Goal: Task Accomplishment & Management: Complete application form

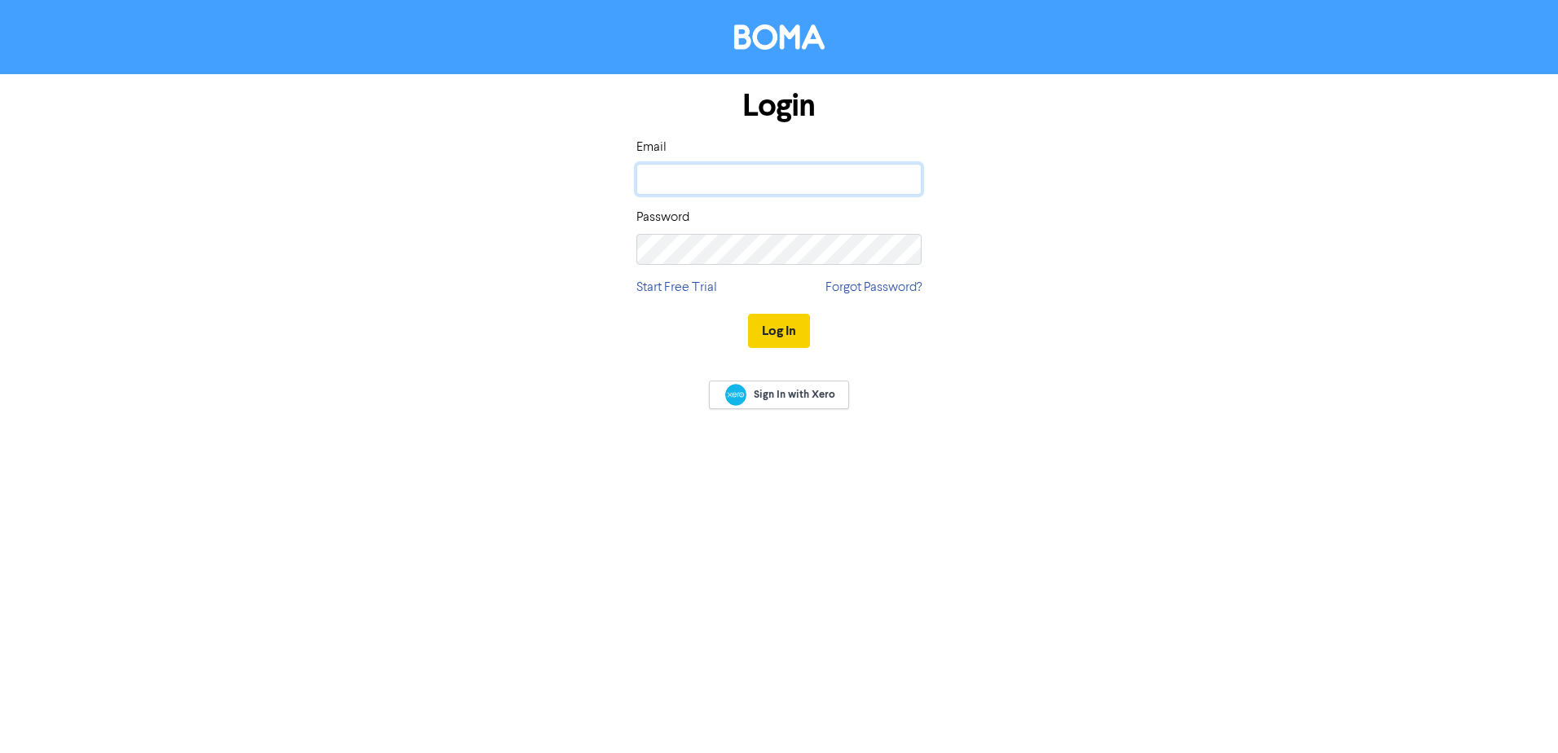
type input "[EMAIL_ADDRESS][DOMAIN_NAME]"
click at [768, 326] on button "Log In" at bounding box center [779, 331] width 62 height 34
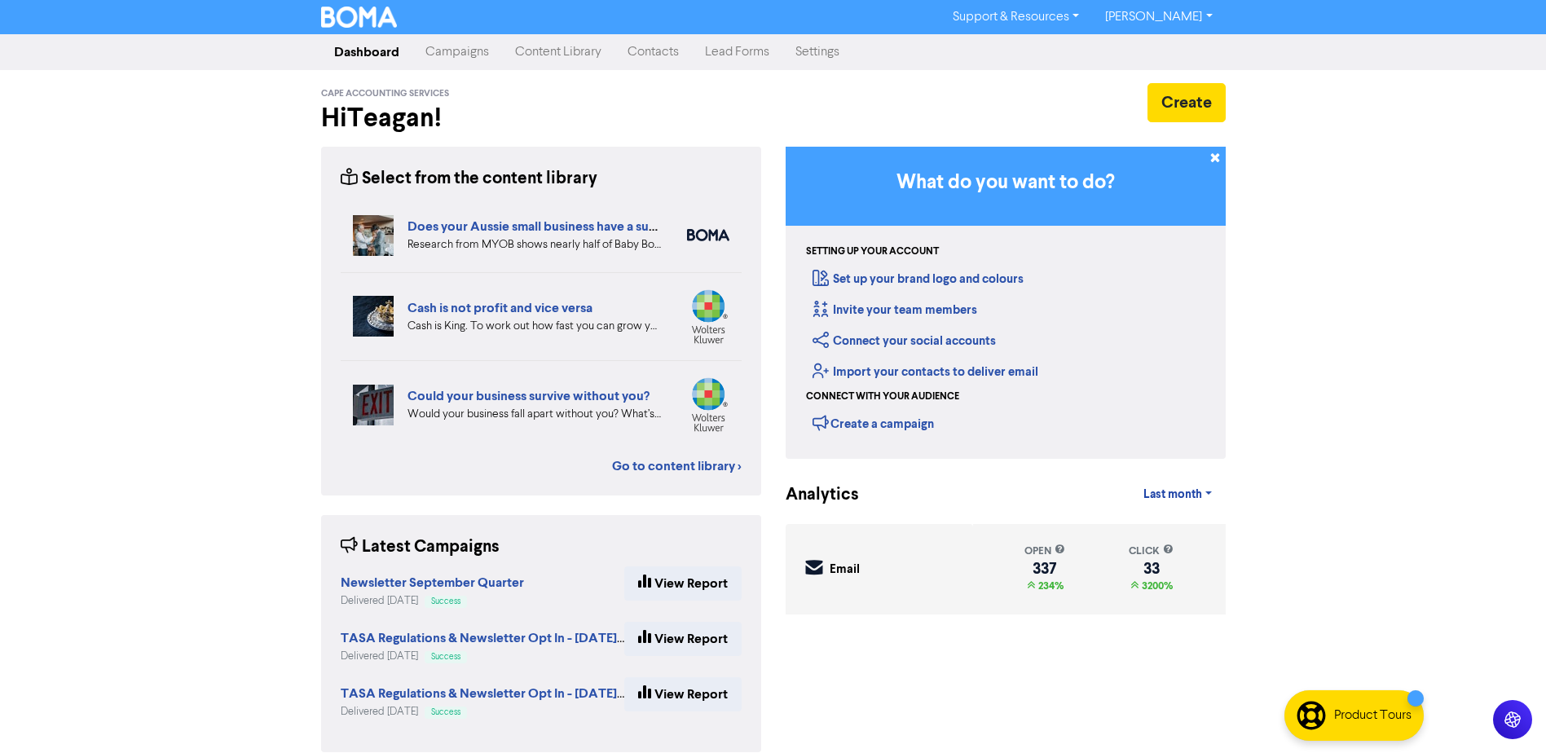
click at [660, 46] on link "Contacts" at bounding box center [652, 52] width 77 height 33
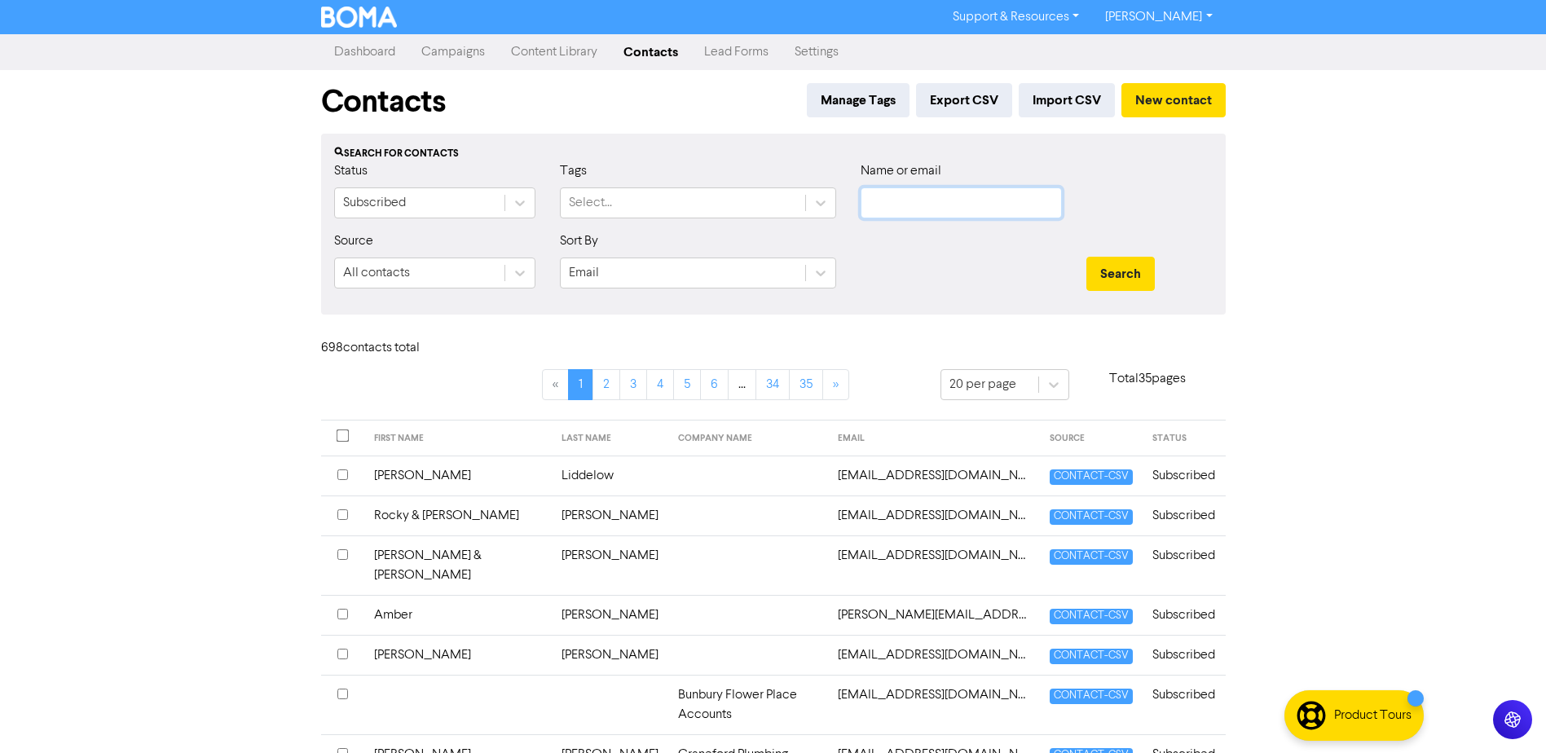
click at [995, 213] on input "text" at bounding box center [960, 202] width 201 height 31
type input "grey"
click at [1086, 257] on button "Search" at bounding box center [1120, 274] width 68 height 34
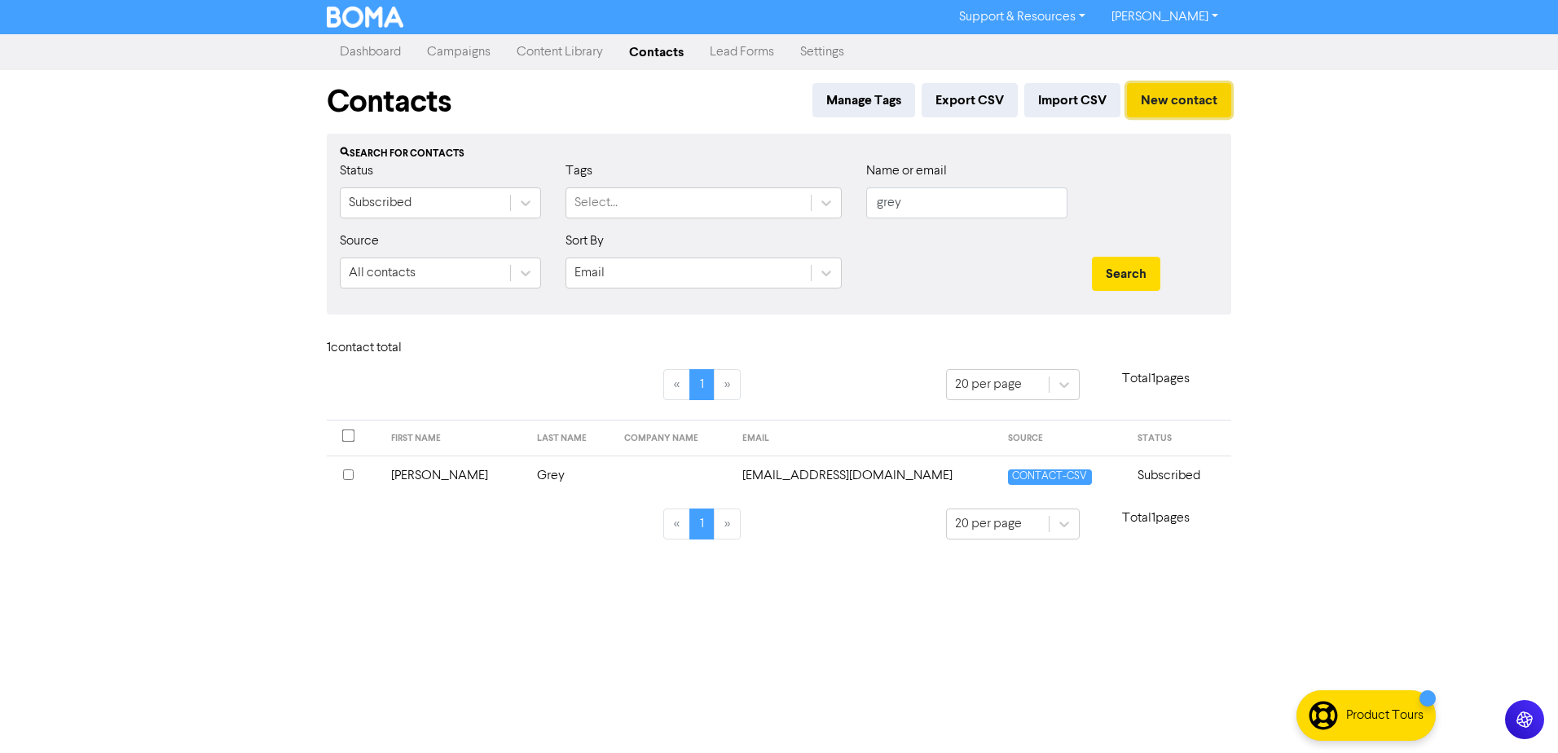
click at [1197, 88] on button "New contact" at bounding box center [1179, 100] width 104 height 34
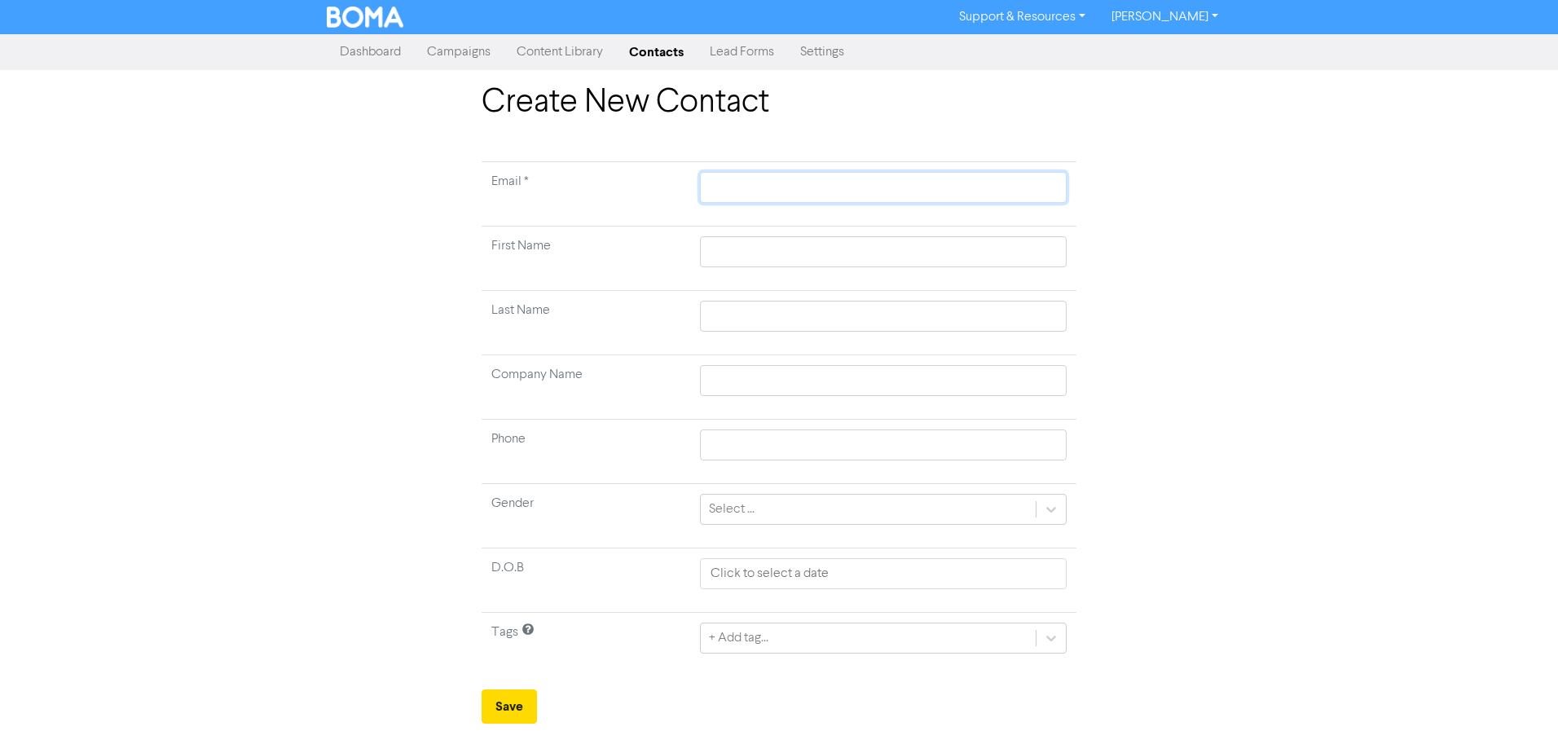
click at [825, 195] on input "text" at bounding box center [883, 187] width 367 height 31
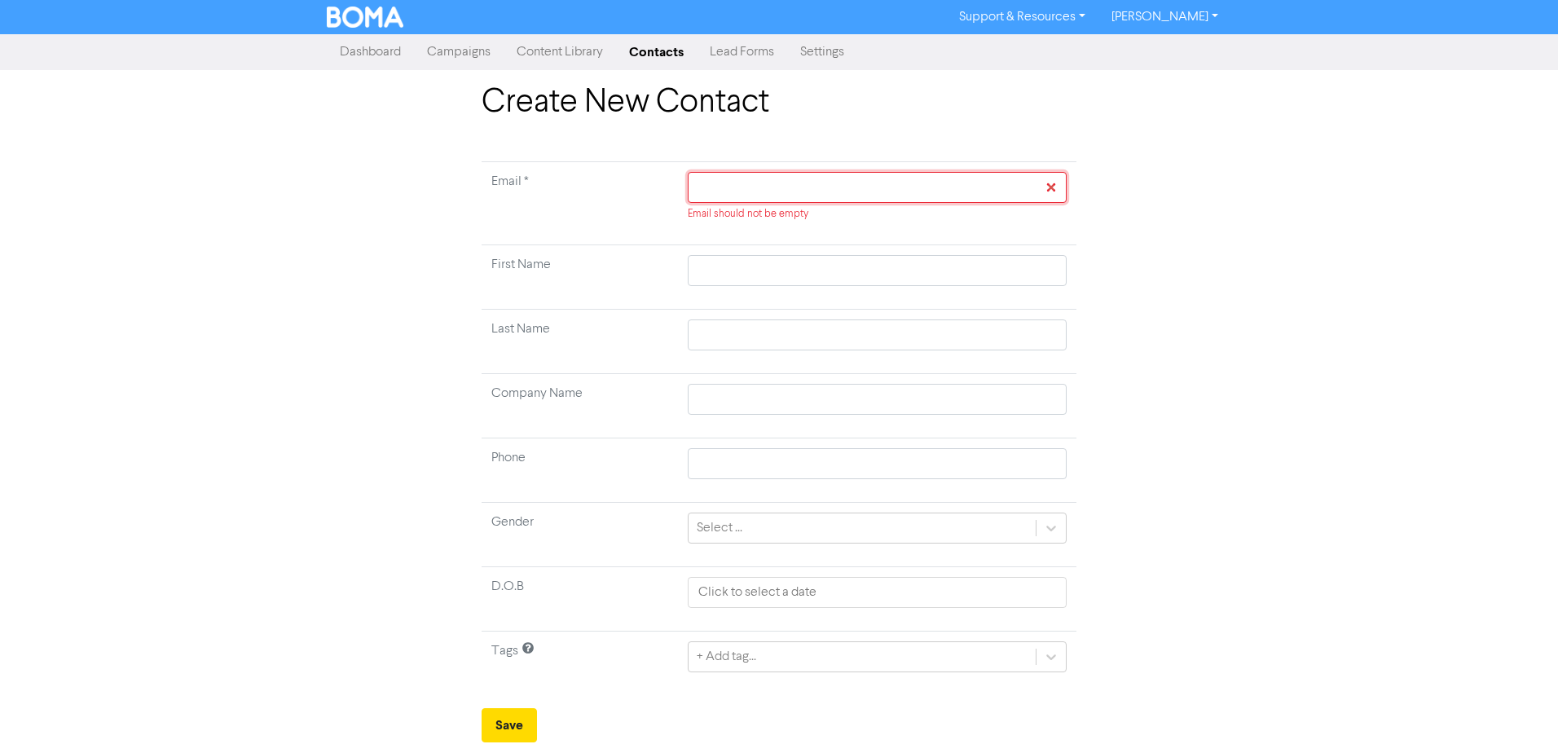
paste input "[EMAIL_ADDRESS][DOMAIN_NAME]"
type input "[EMAIL_ADDRESS][DOMAIN_NAME]"
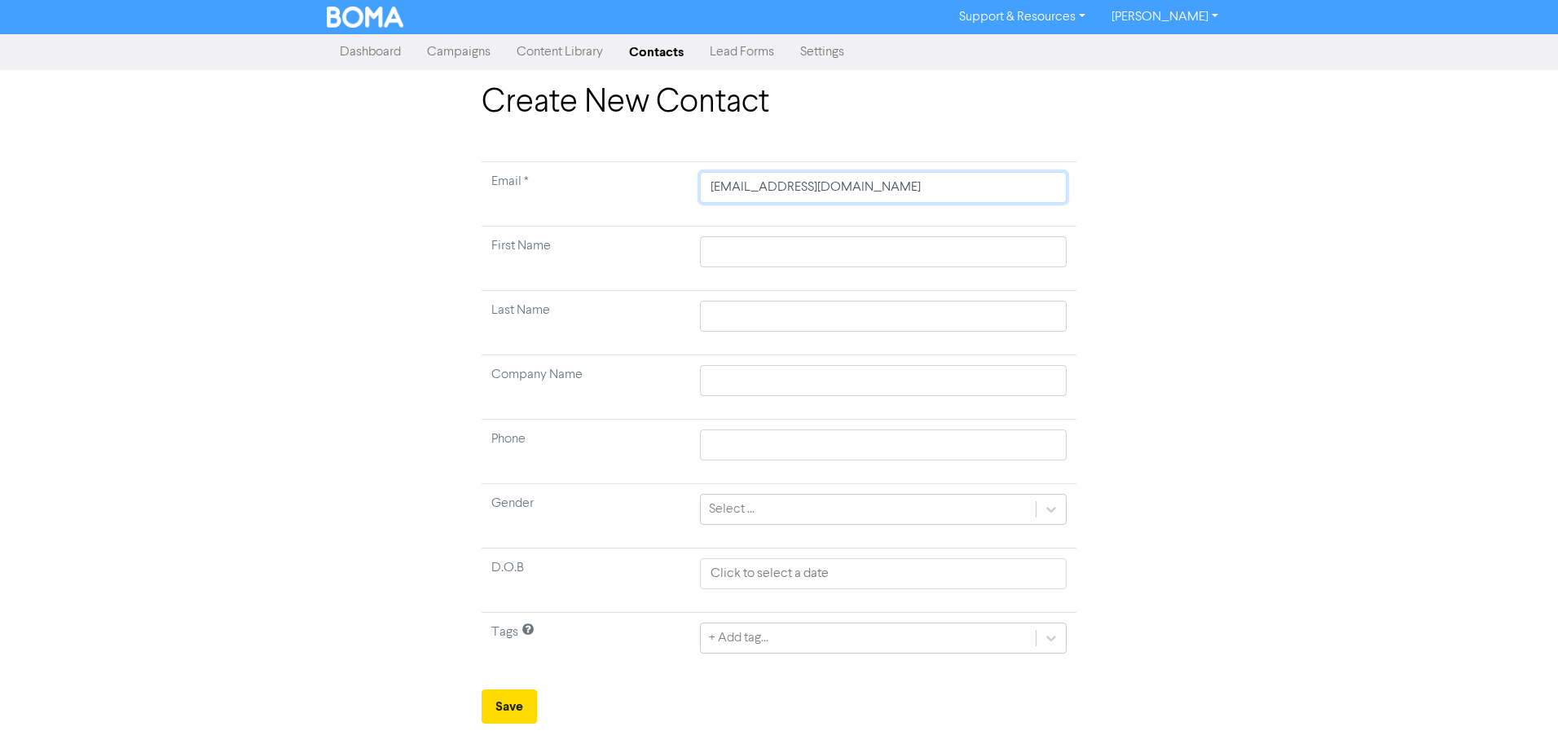
type input "[EMAIL_ADDRESS][DOMAIN_NAME]"
click at [798, 257] on input "text" at bounding box center [883, 251] width 367 height 31
type input "N"
type input "Na"
type input "Nao"
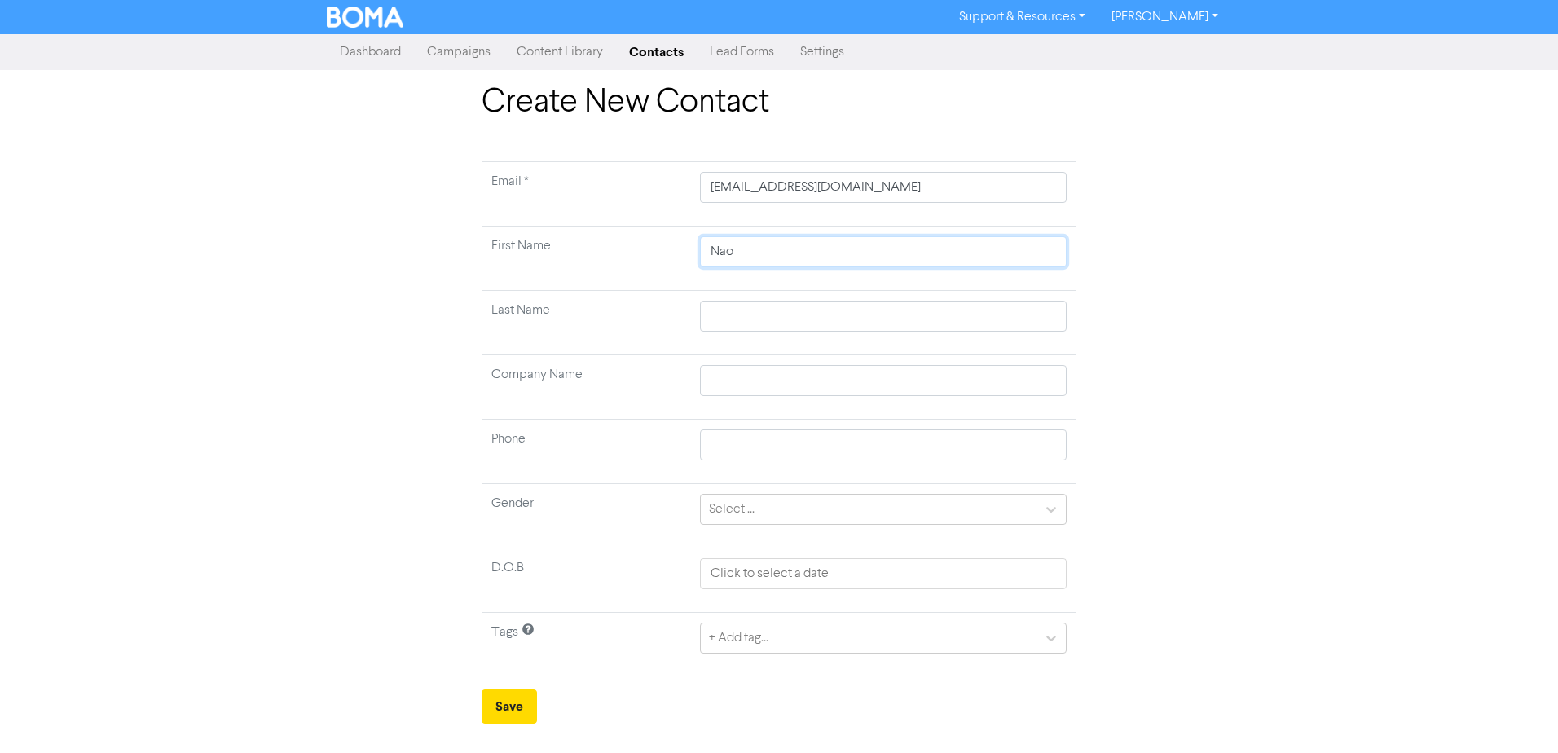
type input "Naom"
type input "[PERSON_NAME]"
type input "G"
type input "Gr"
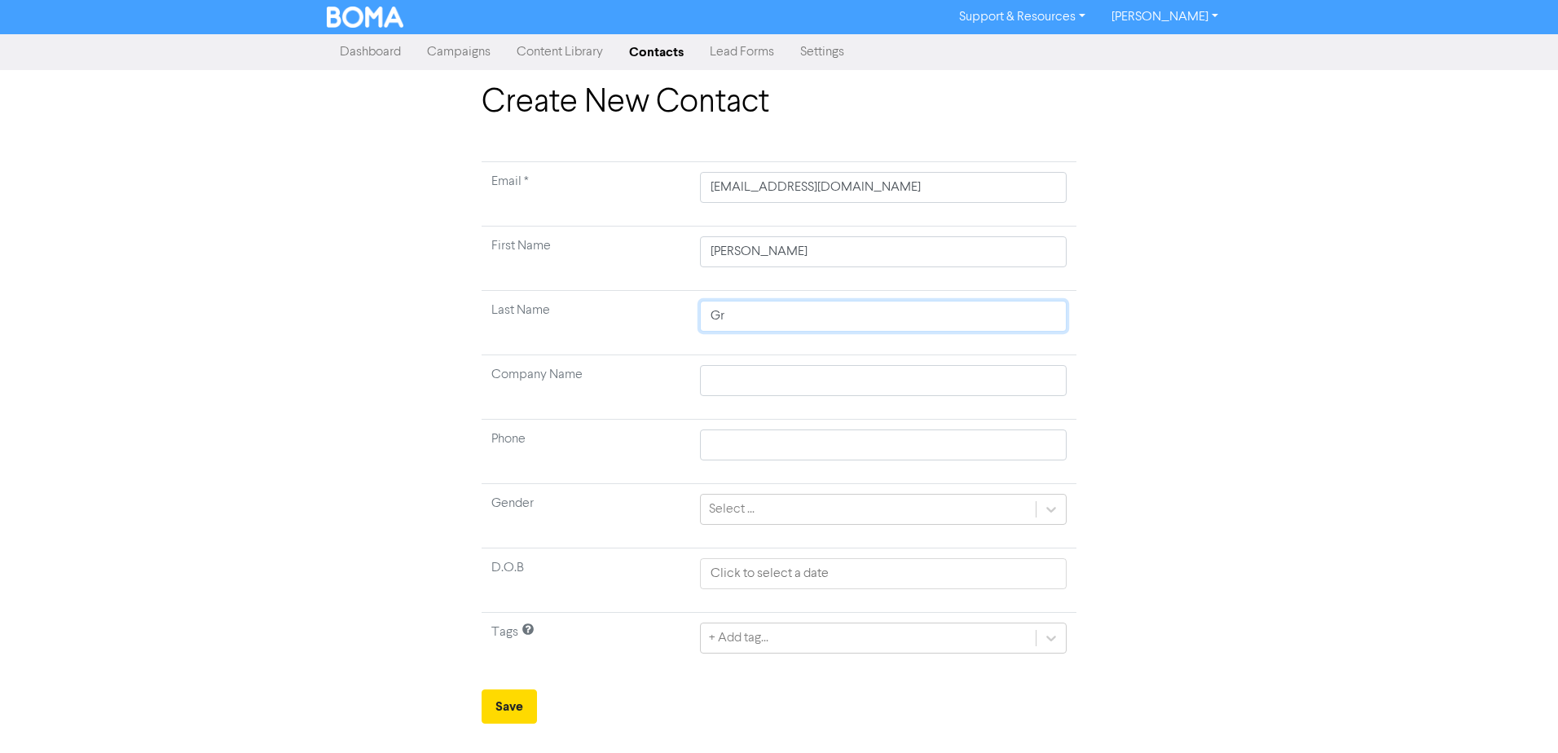
type input "Gre"
type input "Grey"
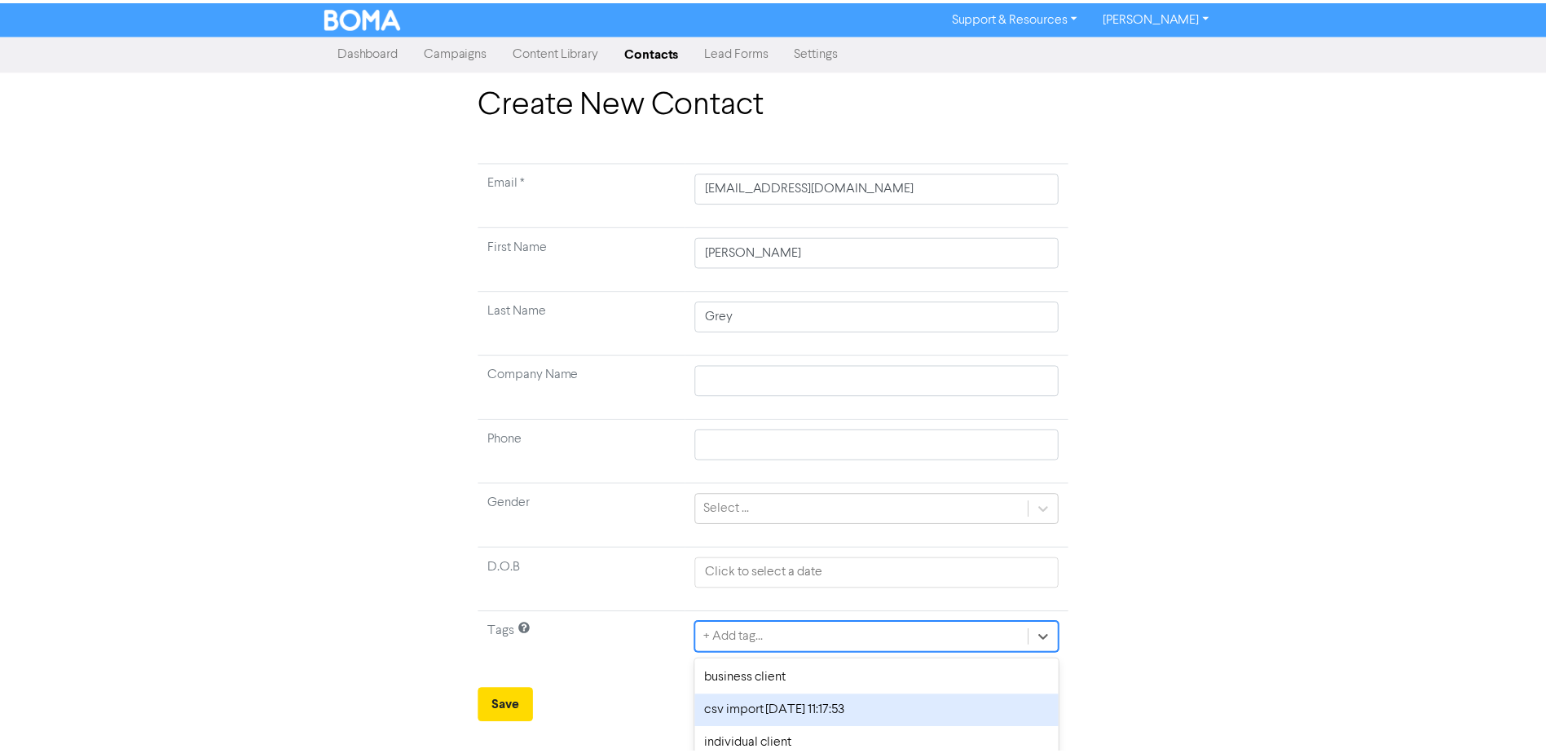
scroll to position [77, 0]
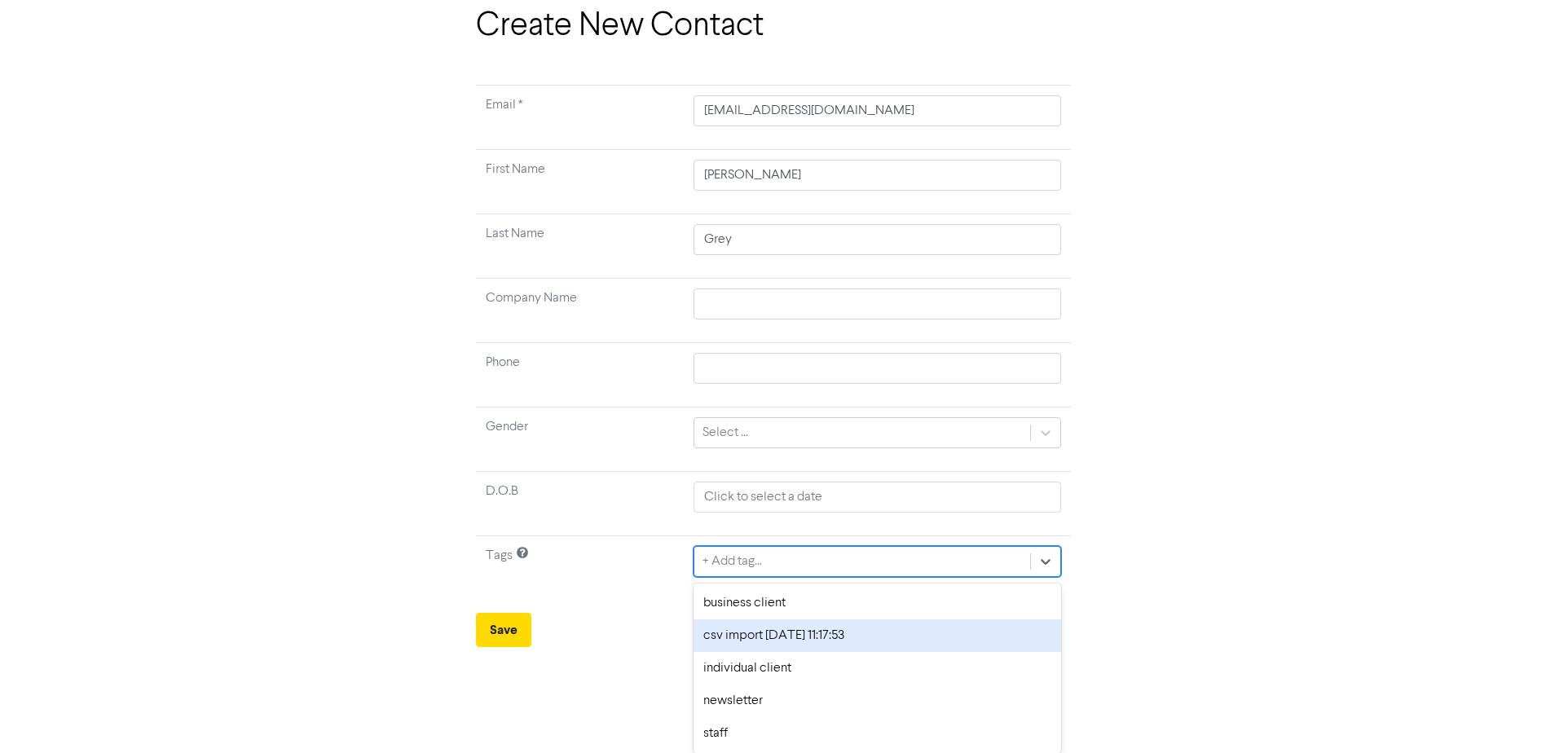
click at [1033, 577] on div "option csv import [DATE] 11:17:53 focused, 2 of 5. 5 results available. Use Up …" at bounding box center [876, 561] width 367 height 31
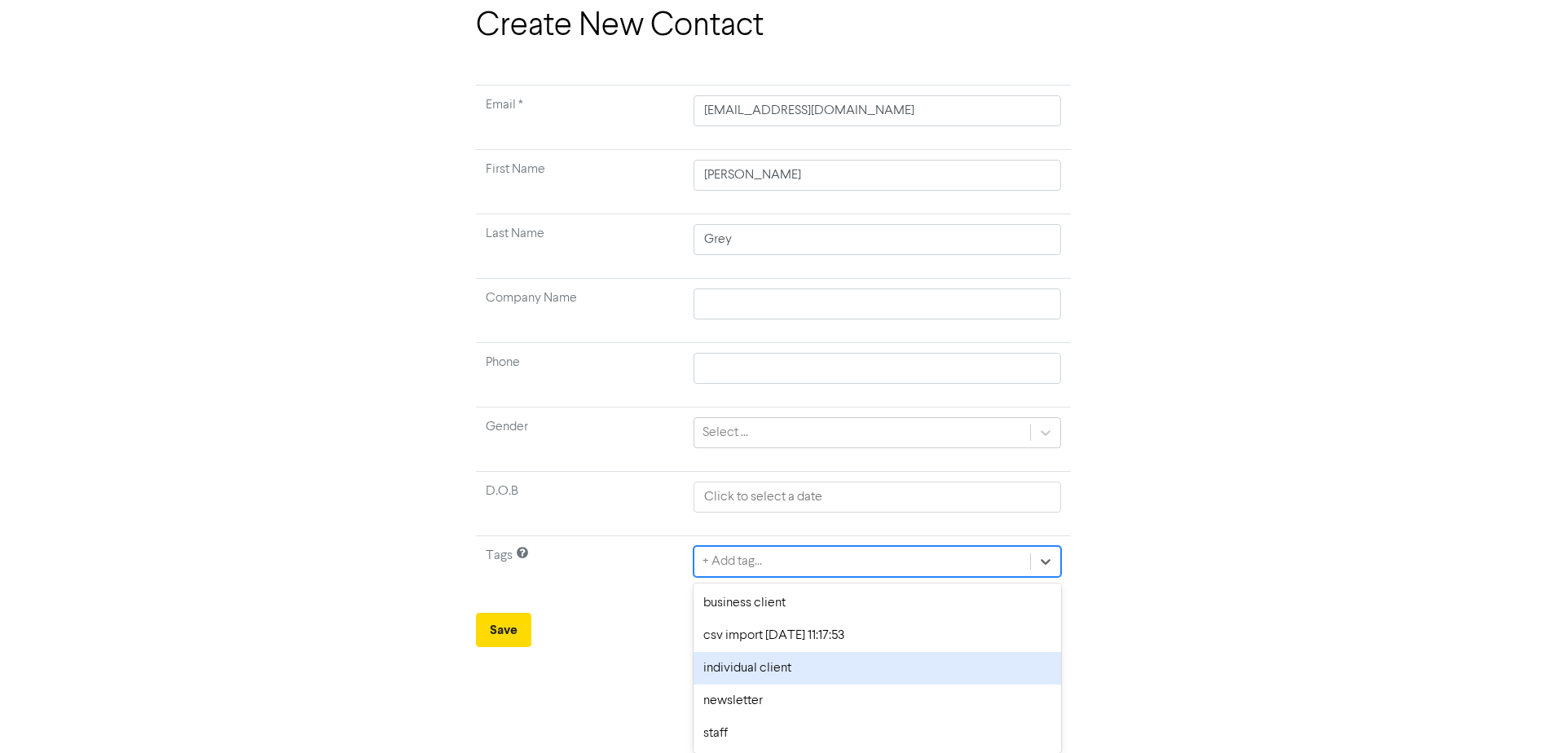
click at [750, 672] on div "individual client" at bounding box center [876, 668] width 367 height 33
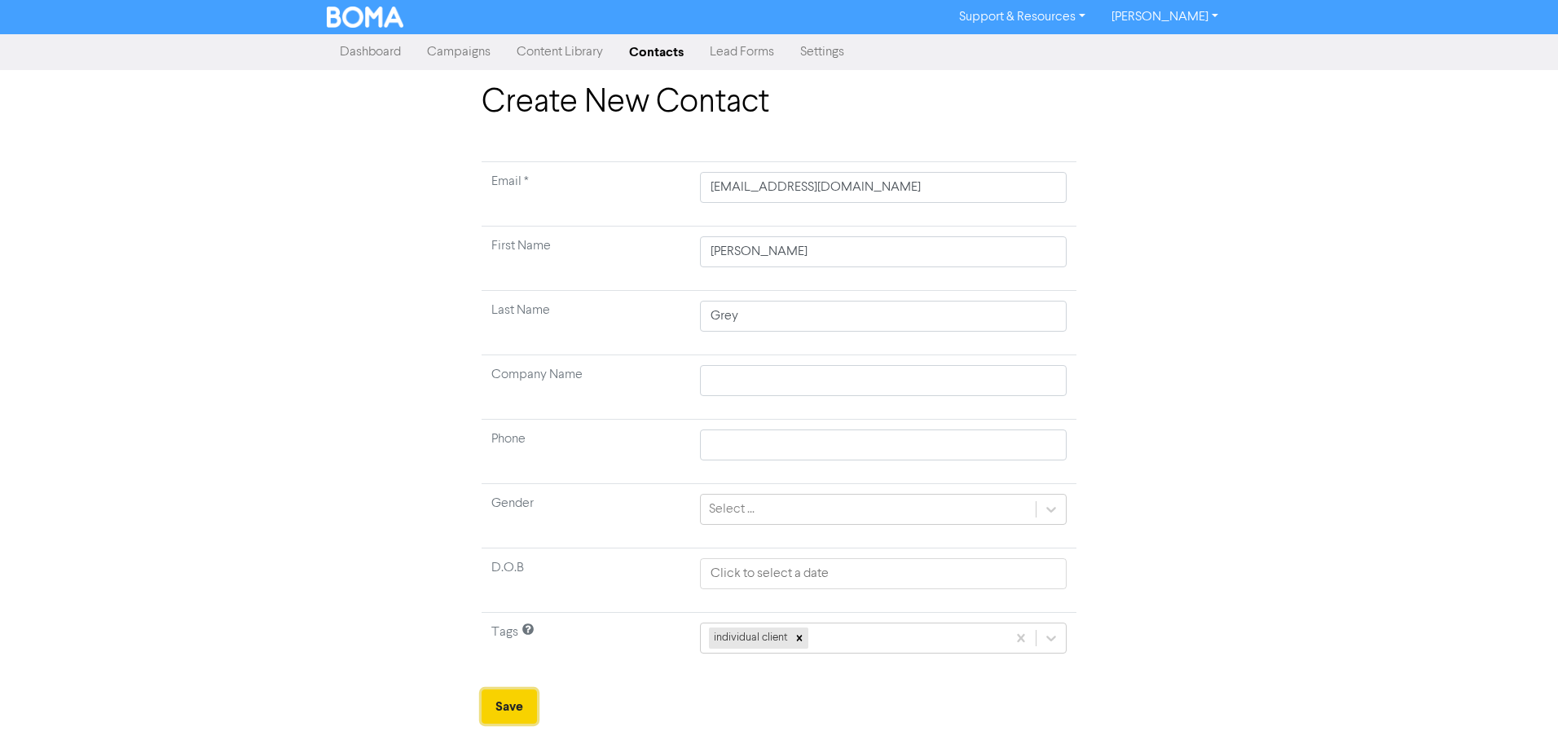
click at [511, 707] on button "Save" at bounding box center [509, 706] width 55 height 34
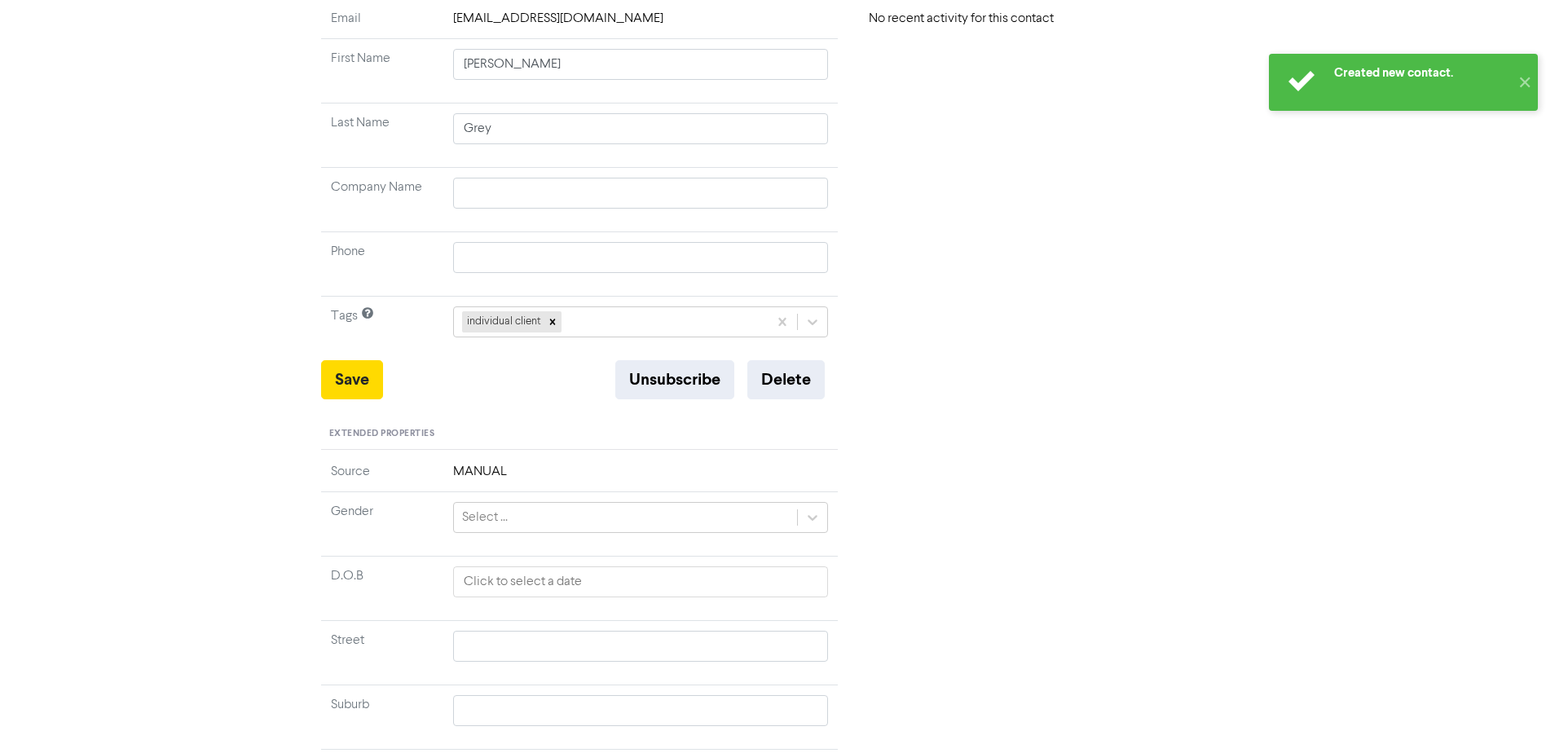
scroll to position [205, 0]
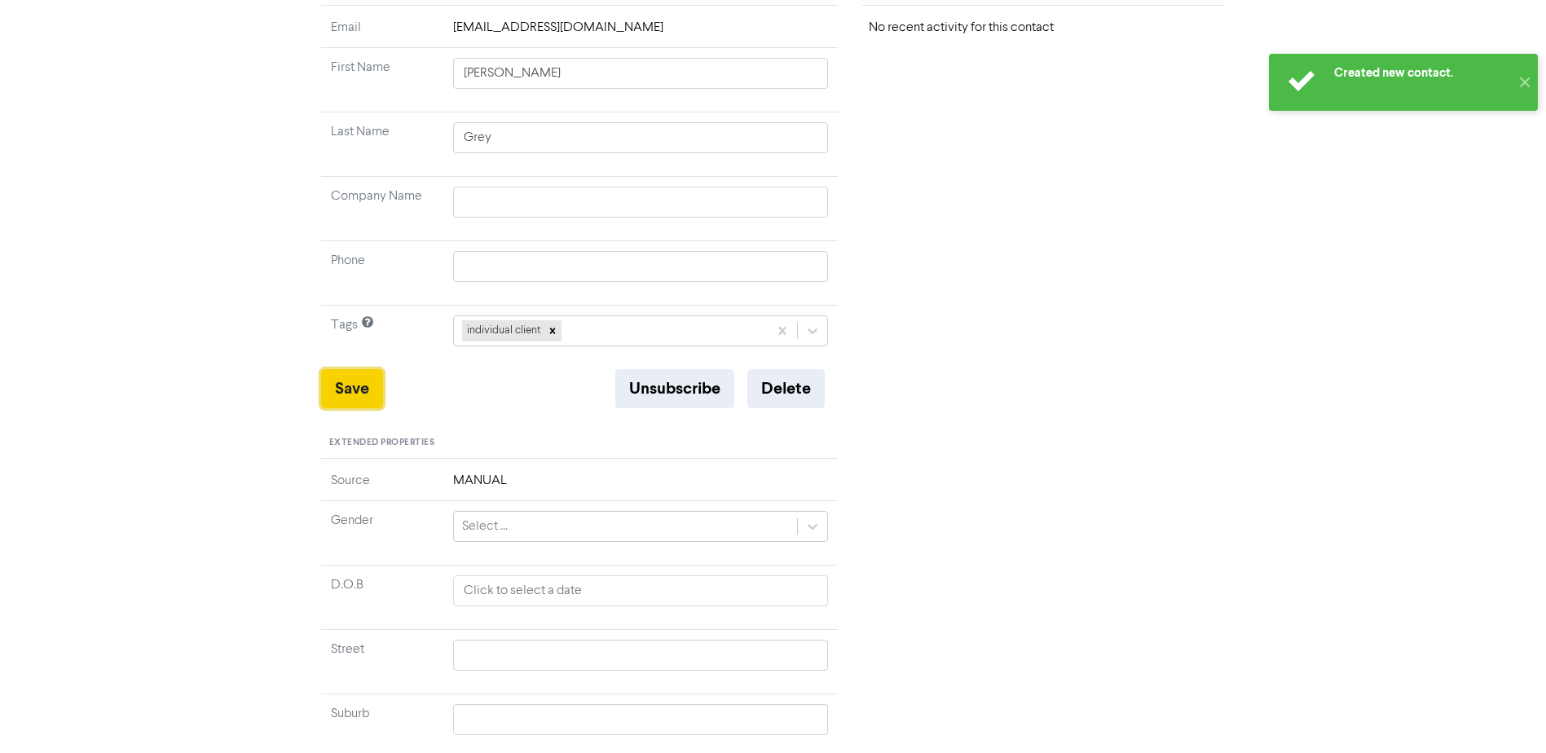
click at [343, 392] on button "Save" at bounding box center [352, 388] width 62 height 39
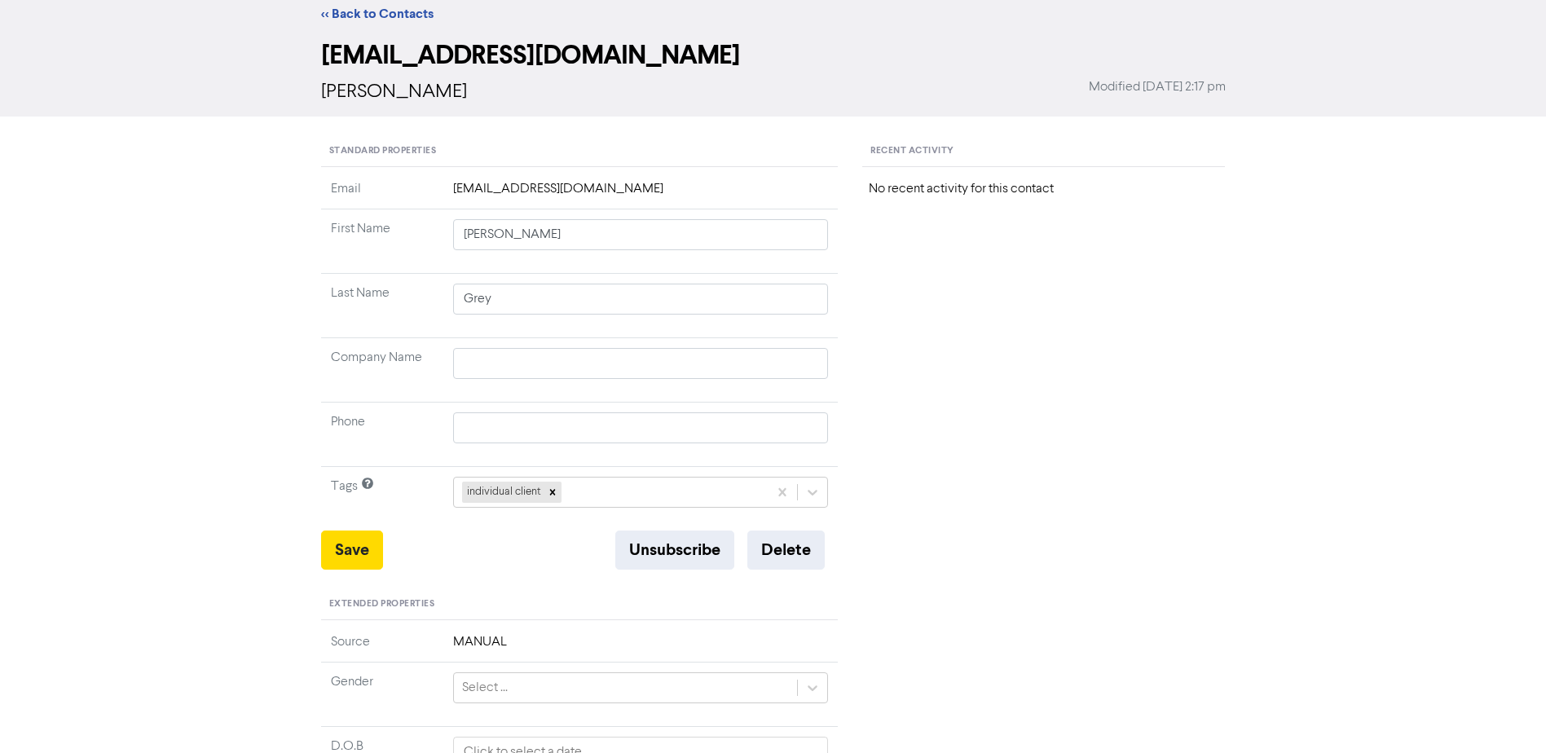
scroll to position [0, 0]
